Goal: Communication & Community: Participate in discussion

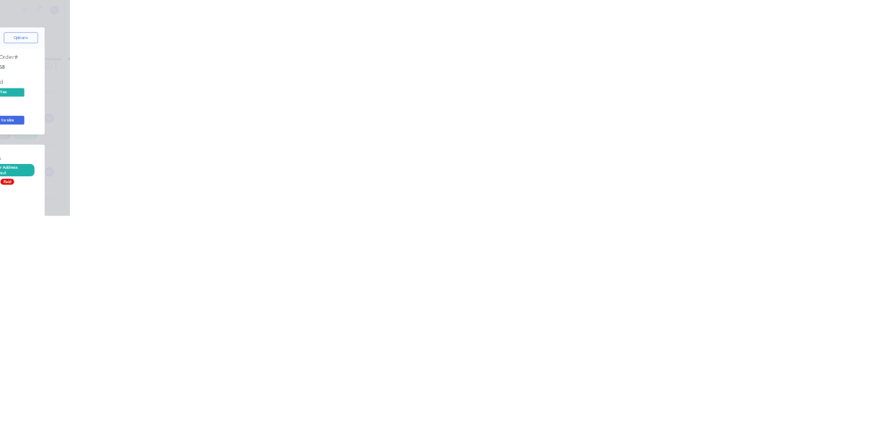
click at [182, 108] on button "Collaborate" at bounding box center [116, 120] width 130 height 34
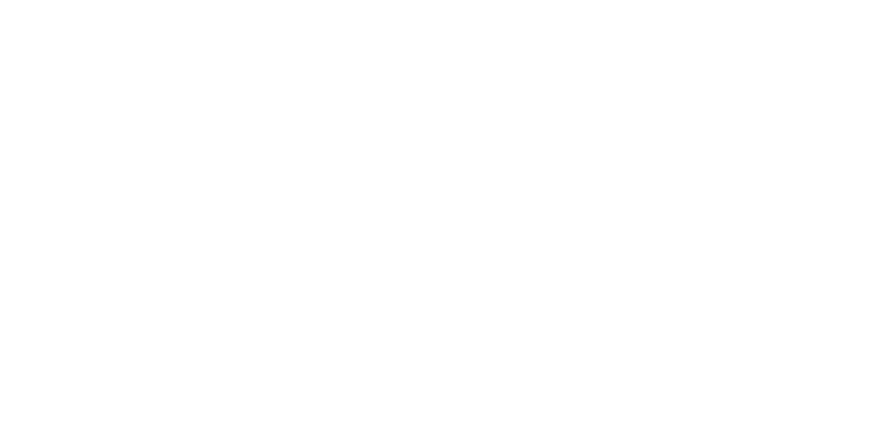
click at [617, 404] on div at bounding box center [442, 397] width 352 height 14
click at [772, 407] on button "Send" at bounding box center [745, 396] width 54 height 21
click at [734, 74] on button "Close" at bounding box center [709, 76] width 50 height 22
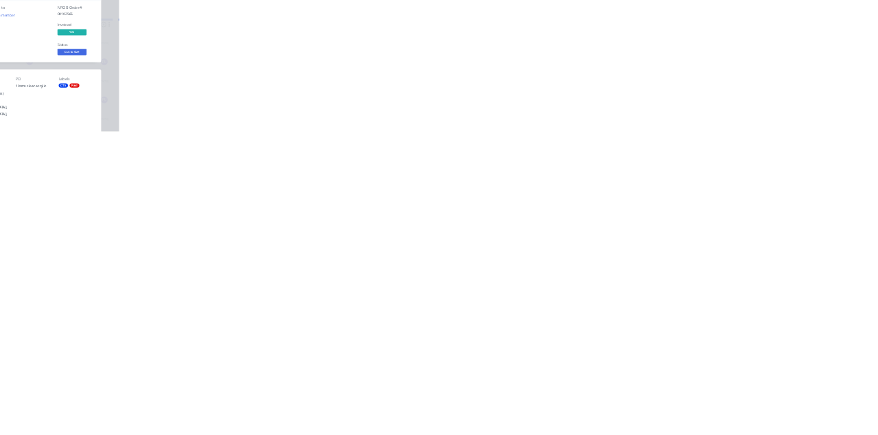
scroll to position [0, 0]
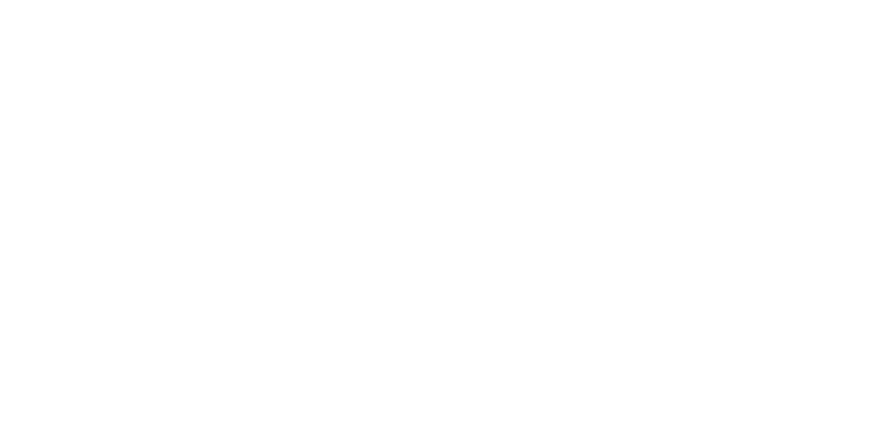
click at [143, 117] on div "Collaborate" at bounding box center [116, 120] width 54 height 12
click at [617, 404] on div at bounding box center [442, 397] width 352 height 14
click at [772, 407] on button "Send" at bounding box center [745, 396] width 54 height 21
click at [734, 76] on button "Close" at bounding box center [709, 76] width 50 height 22
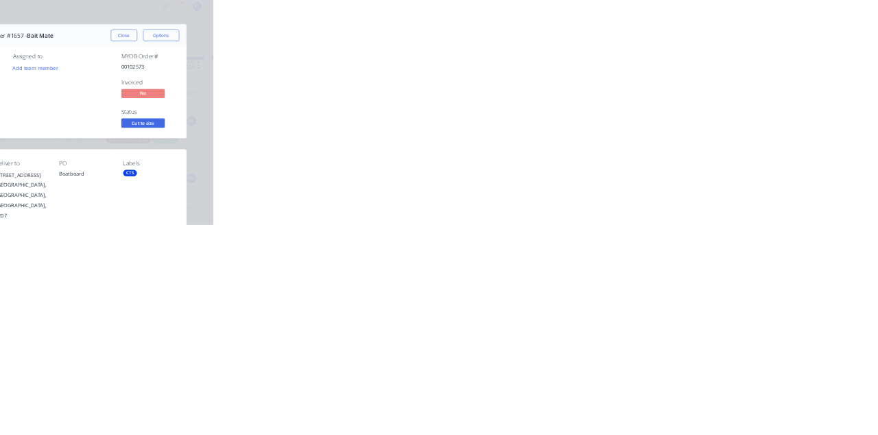
click at [182, 125] on button "Collaborate" at bounding box center [116, 120] width 130 height 34
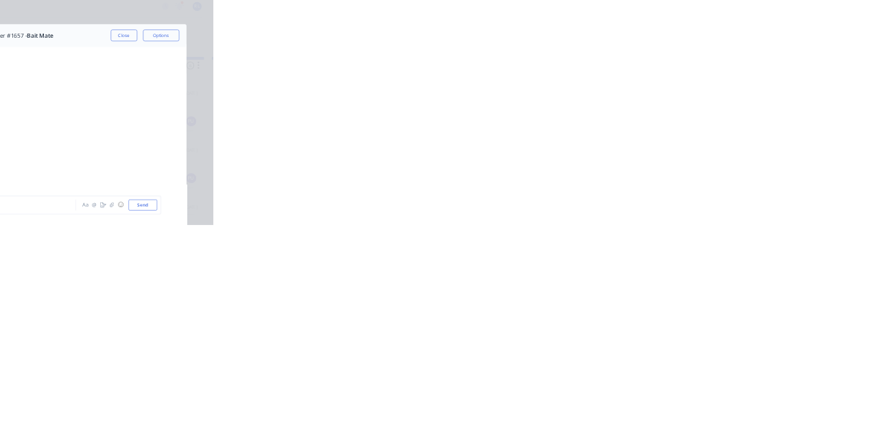
click at [734, 75] on button "Close" at bounding box center [709, 76] width 50 height 22
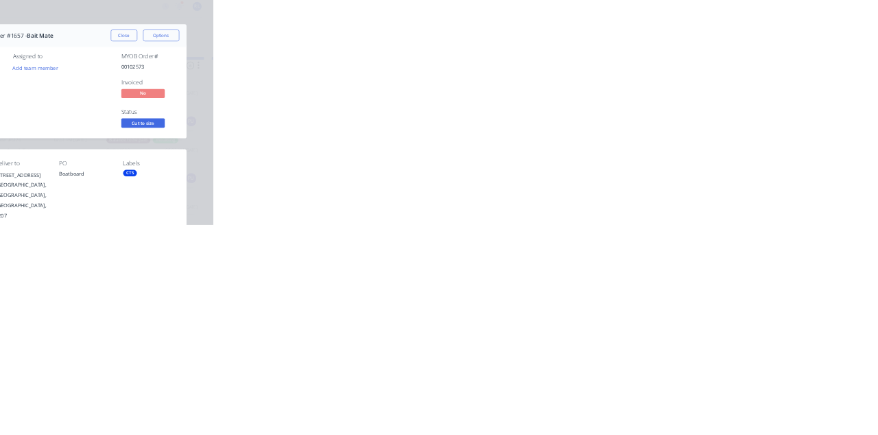
click at [143, 119] on div "Collaborate" at bounding box center [116, 120] width 54 height 12
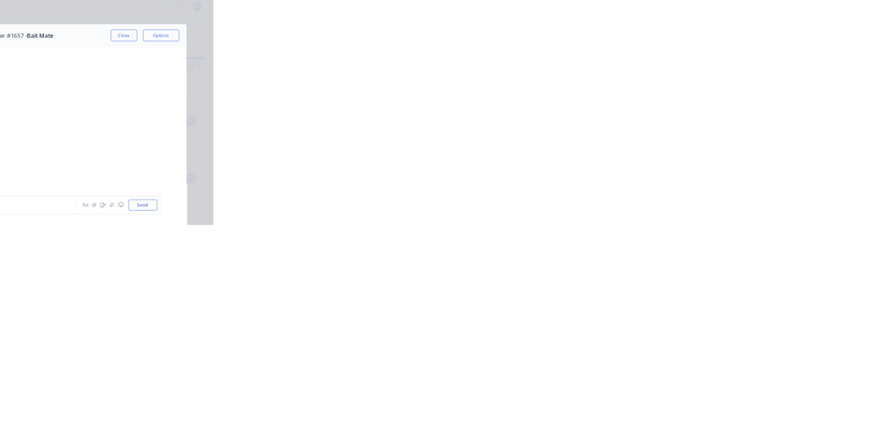
click at [617, 404] on div at bounding box center [442, 397] width 352 height 14
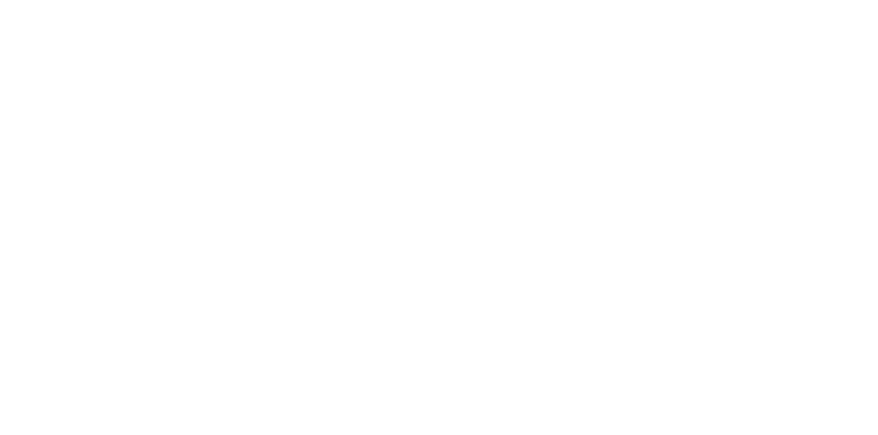
click at [772, 407] on button "Send" at bounding box center [745, 396] width 54 height 21
click at [734, 75] on button "Close" at bounding box center [709, 76] width 50 height 22
